Goal: Task Accomplishment & Management: Use online tool/utility

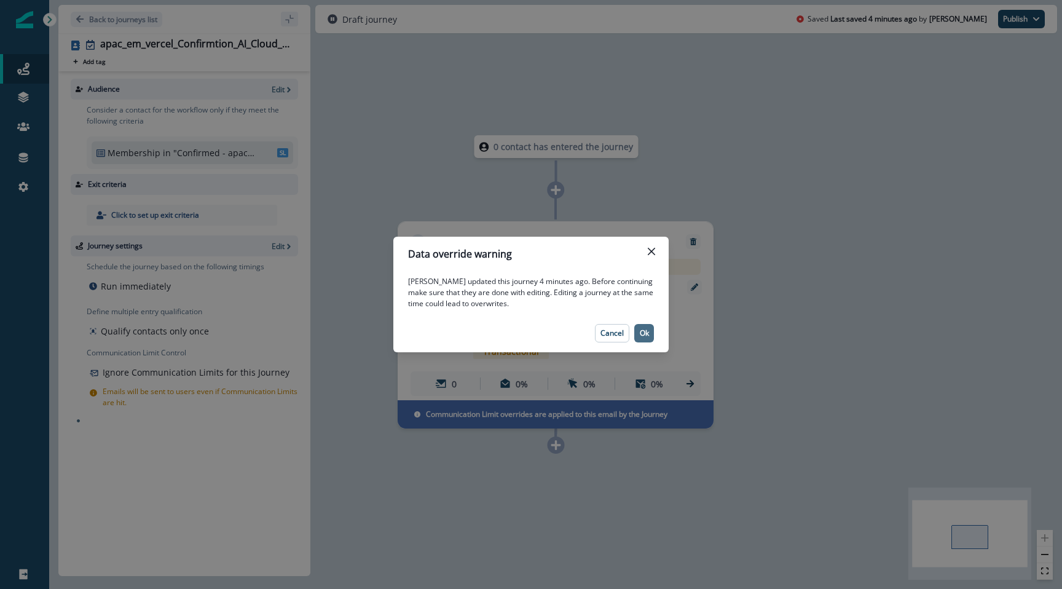
click at [635, 328] on button "Ok" at bounding box center [644, 333] width 20 height 18
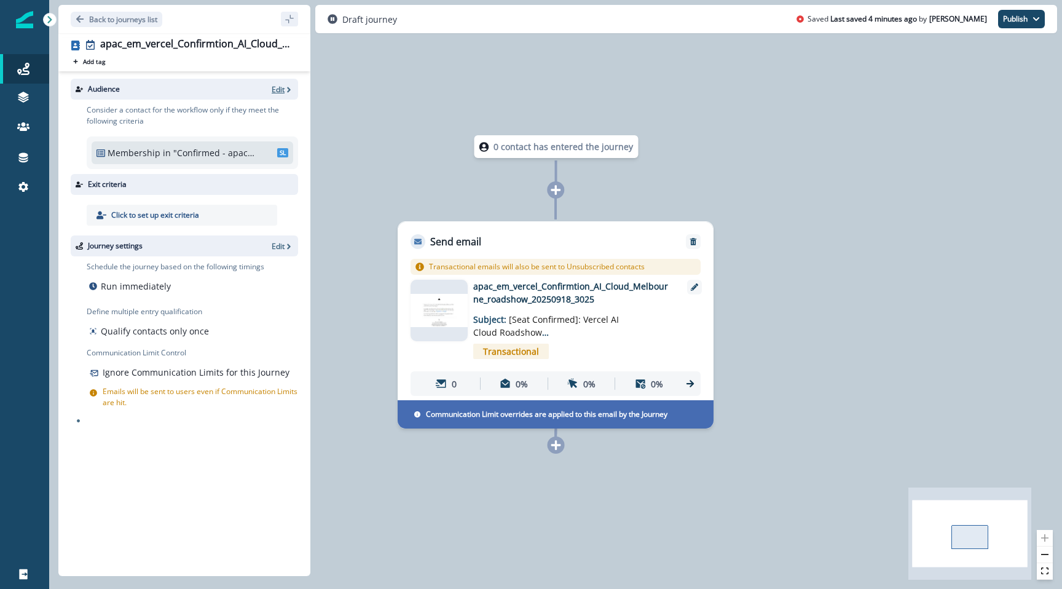
click at [276, 92] on p "Edit" at bounding box center [278, 89] width 13 height 10
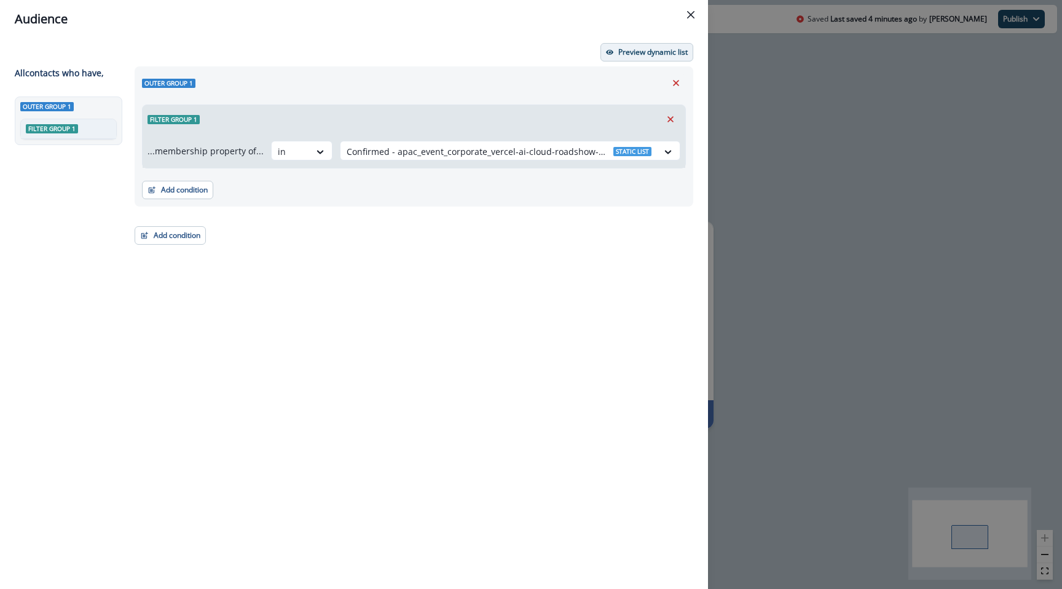
click at [625, 54] on p "Preview dynamic list" at bounding box center [652, 52] width 69 height 9
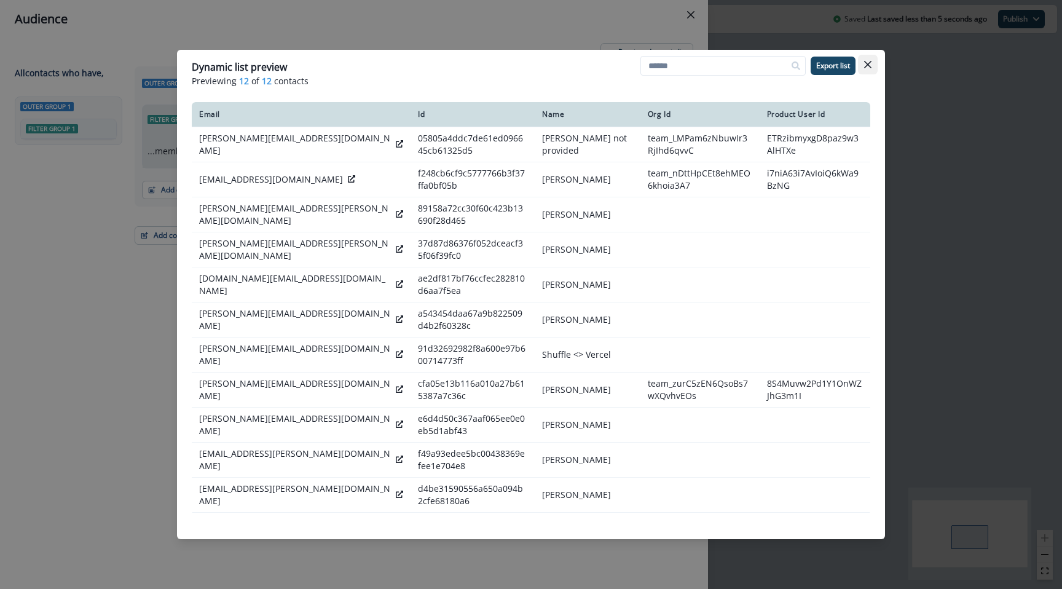
click at [870, 66] on icon "Close" at bounding box center [867, 64] width 7 height 7
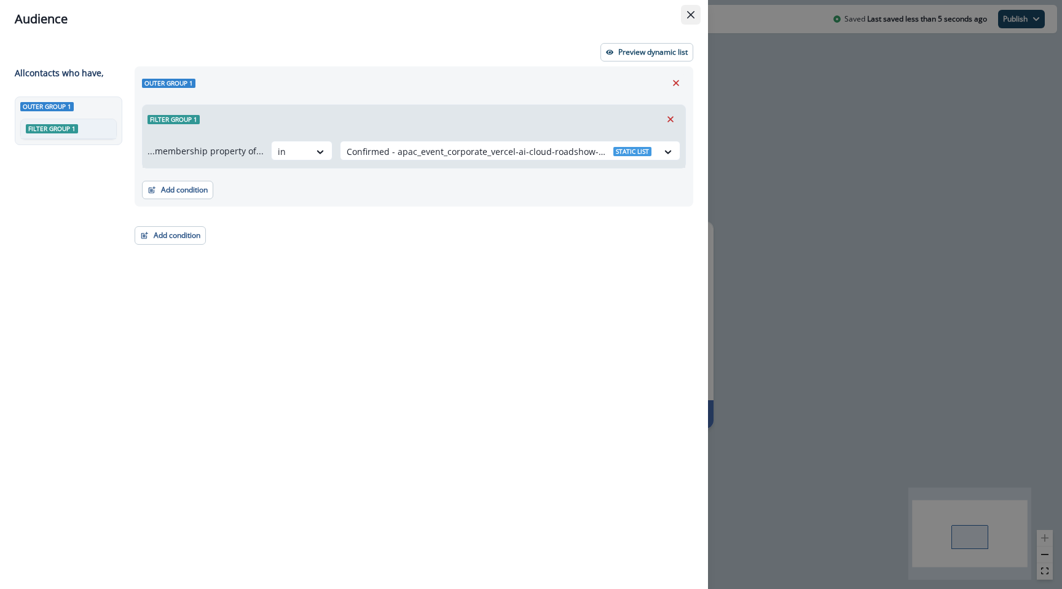
click at [692, 11] on icon "Close" at bounding box center [690, 14] width 7 height 7
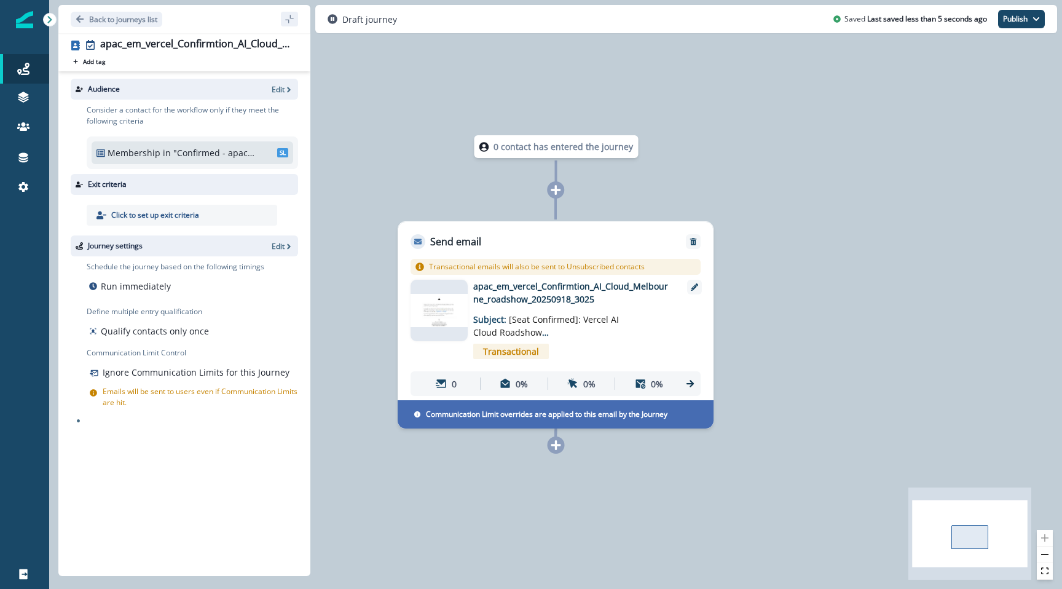
click at [595, 288] on p "apac_em_vercel_Confirmtion_AI_Cloud_Melbourne_roadshow_20250918_3025" at bounding box center [571, 293] width 197 height 26
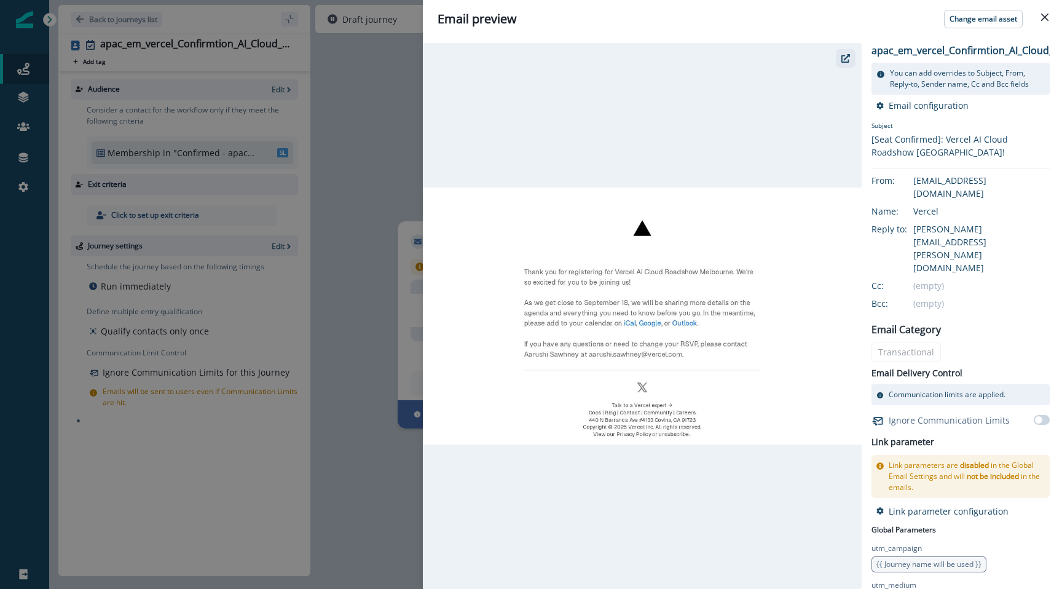
click at [843, 61] on icon "button" at bounding box center [846, 58] width 9 height 9
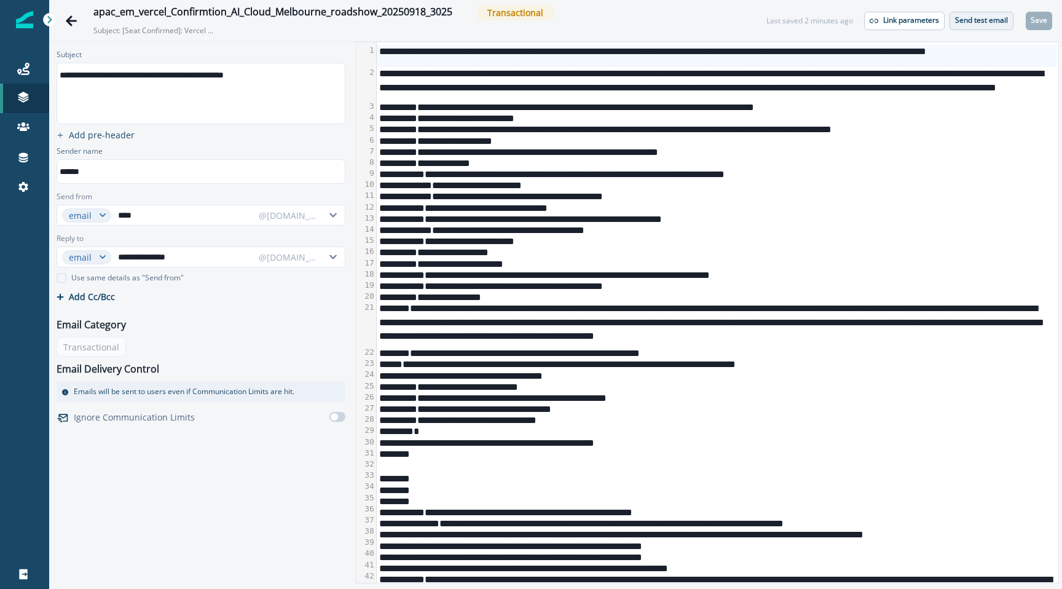
click at [966, 25] on p "Send test email" at bounding box center [981, 20] width 53 height 9
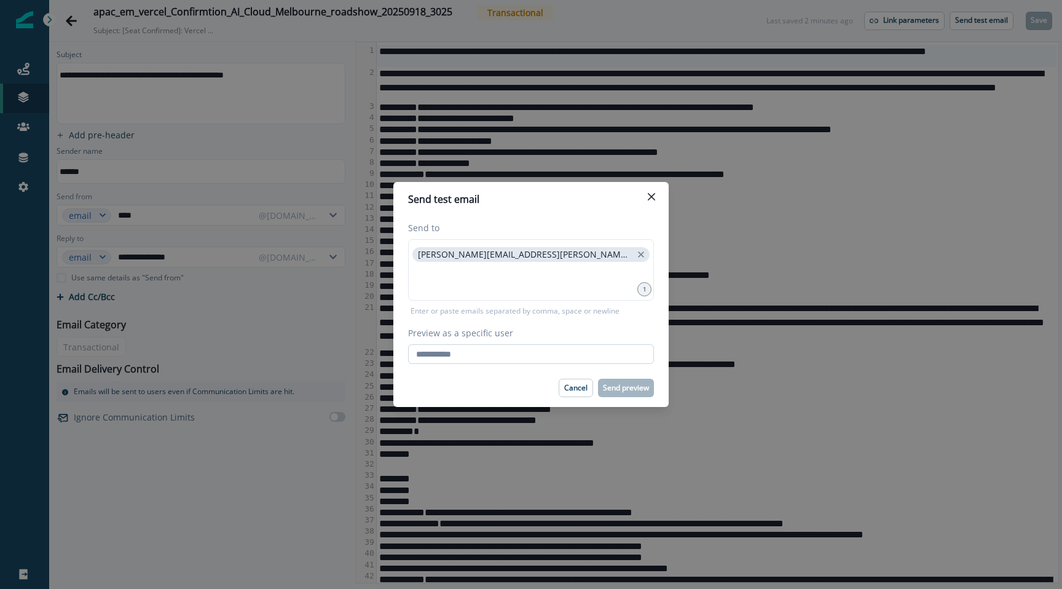
click at [559, 356] on input "Preview as a specific user" at bounding box center [531, 354] width 246 height 20
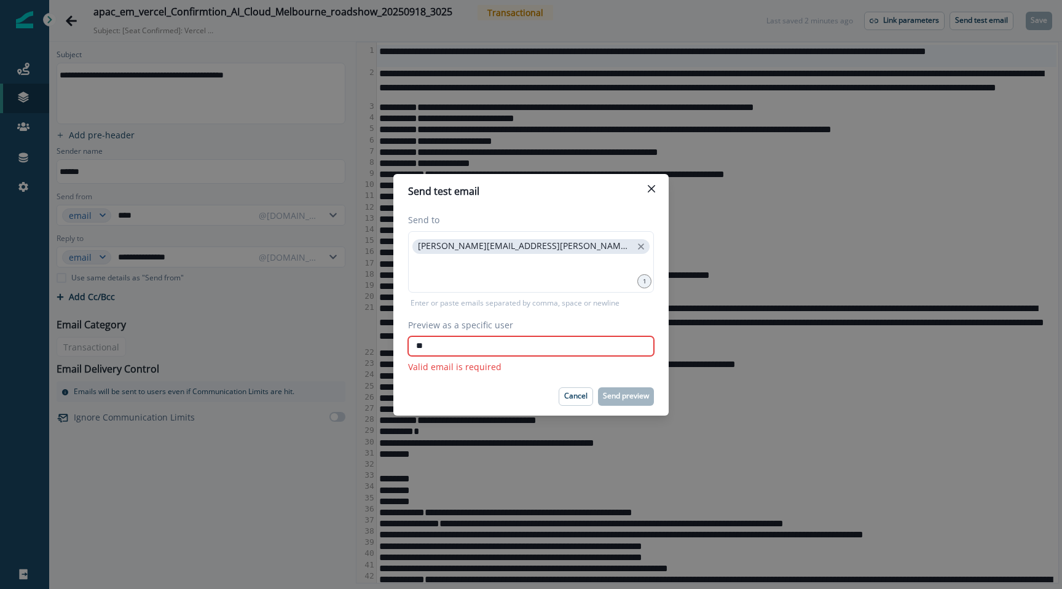
type input "*"
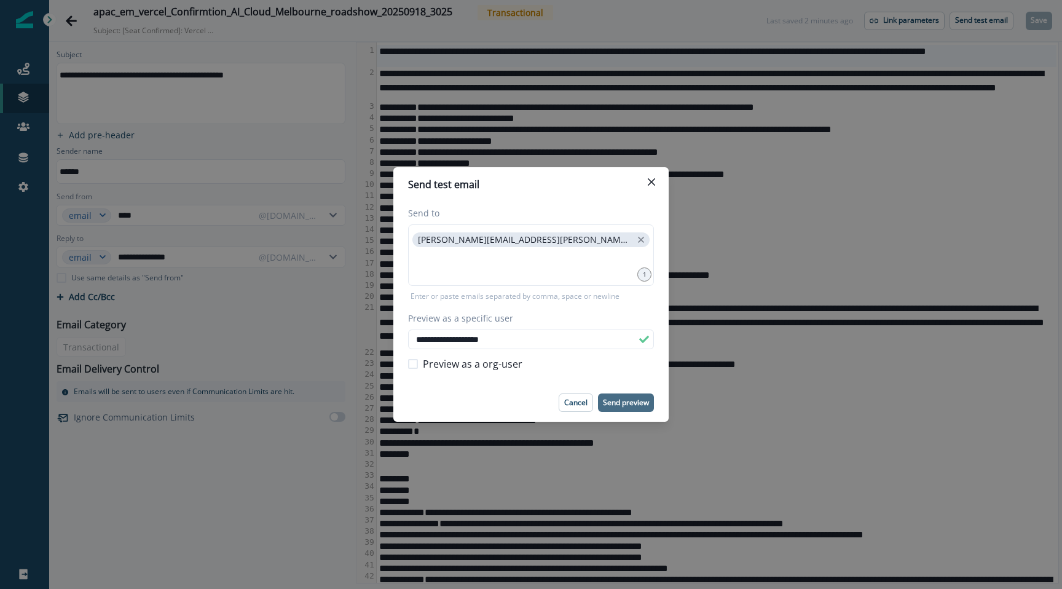
type input "**********"
click at [637, 408] on button "Send preview" at bounding box center [626, 402] width 56 height 18
click at [652, 187] on button "Close" at bounding box center [652, 182] width 20 height 20
